Goal: Task Accomplishment & Management: Manage account settings

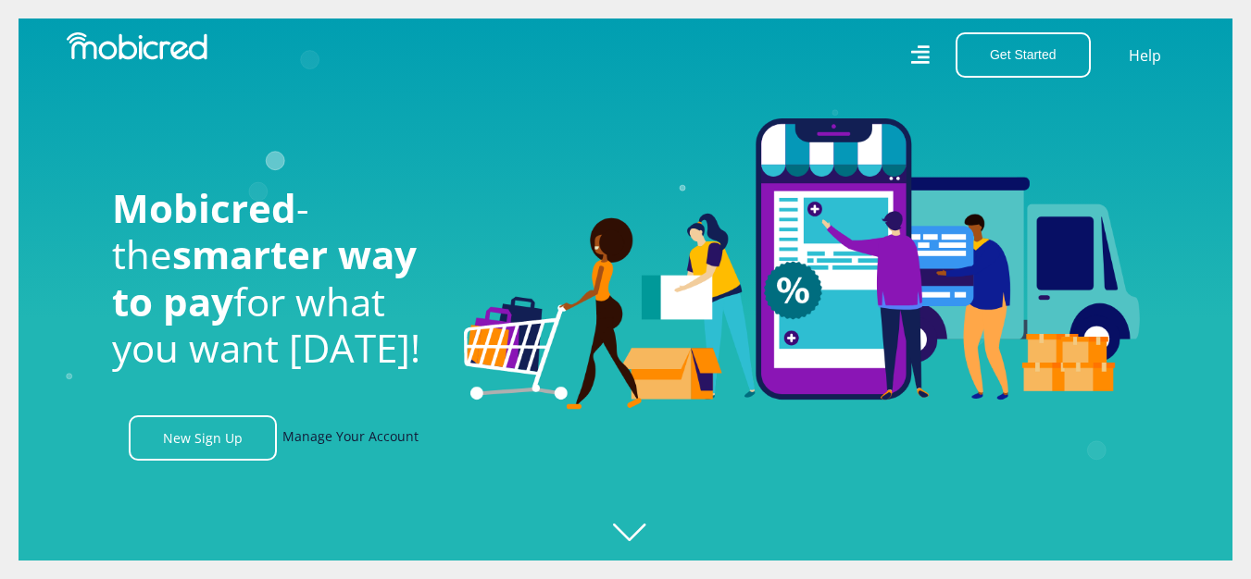
click at [316, 444] on link "Manage Your Account" at bounding box center [350, 438] width 136 height 45
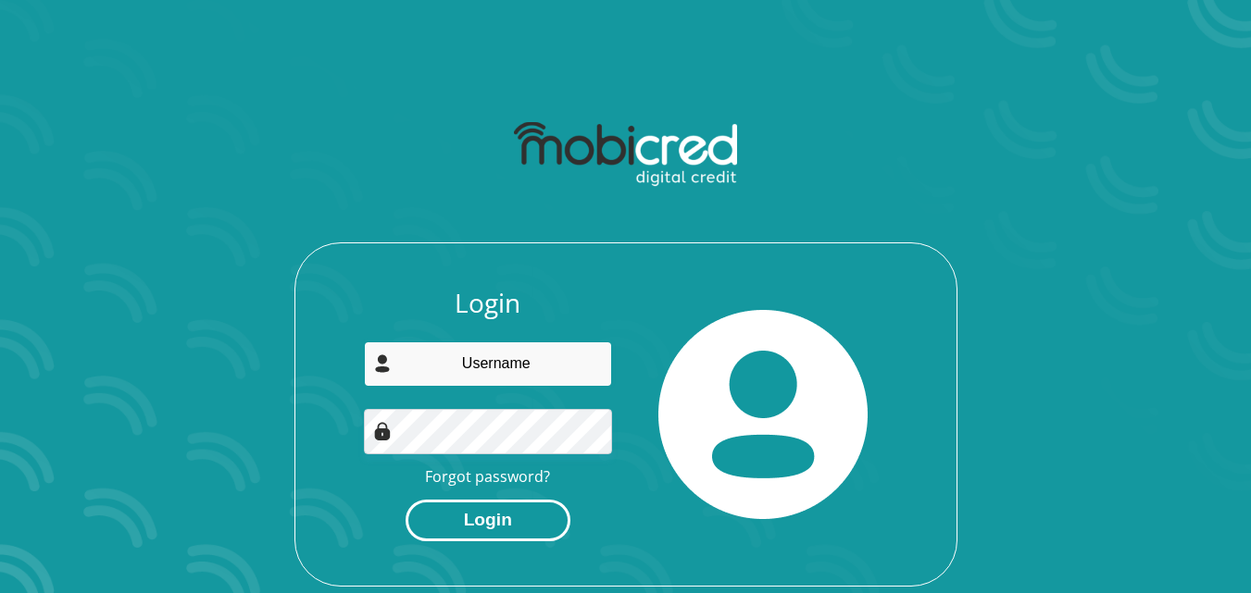
type input "[PERSON_NAME][EMAIL_ADDRESS][DOMAIN_NAME]"
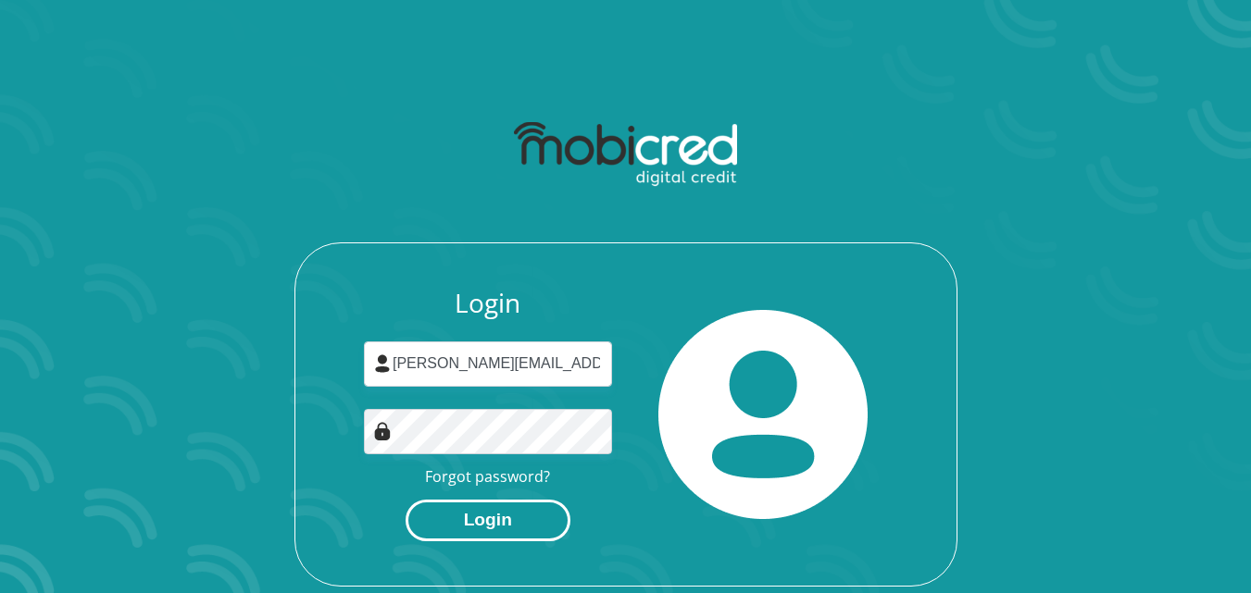
click at [480, 523] on button "Login" at bounding box center [487, 521] width 165 height 42
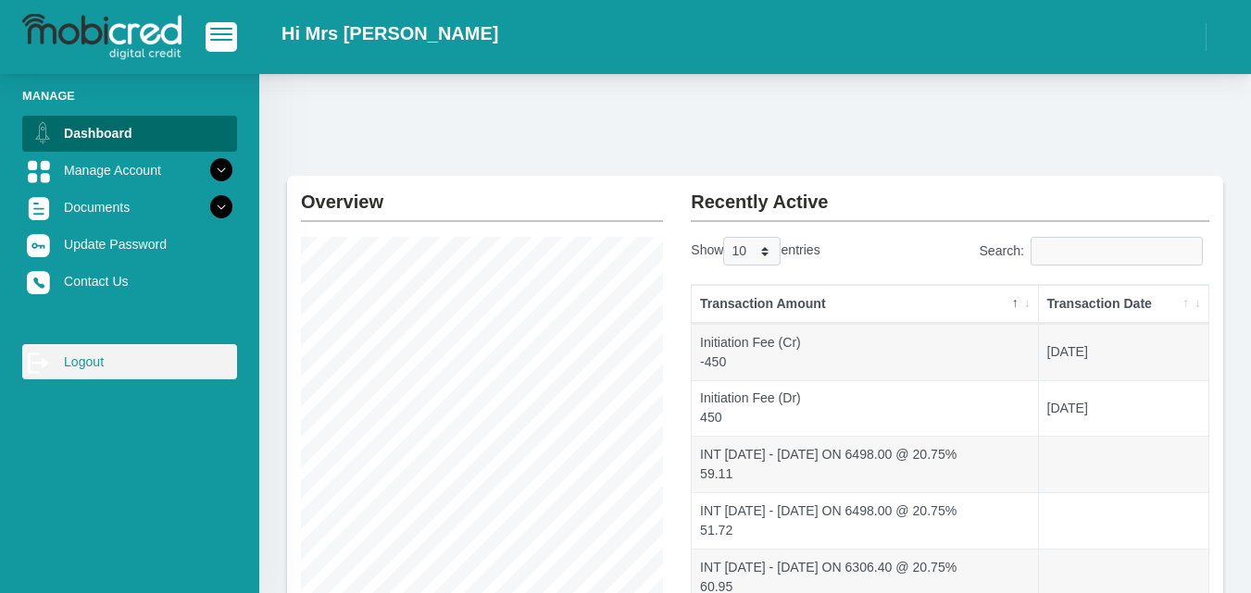
click at [104, 364] on link "log out Logout" at bounding box center [129, 361] width 215 height 35
